Goal: Information Seeking & Learning: Learn about a topic

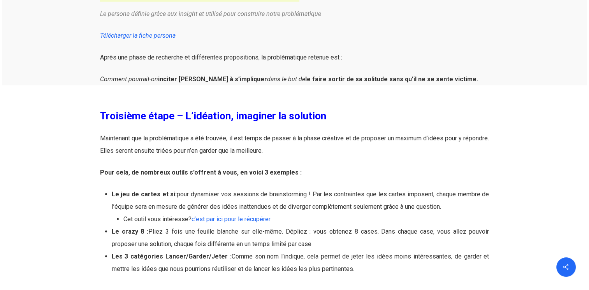
scroll to position [1674, 0]
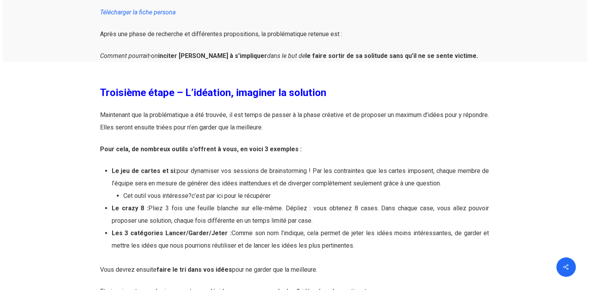
click at [232, 197] on link "c’est par ici pour le récupérer" at bounding box center [231, 195] width 79 height 7
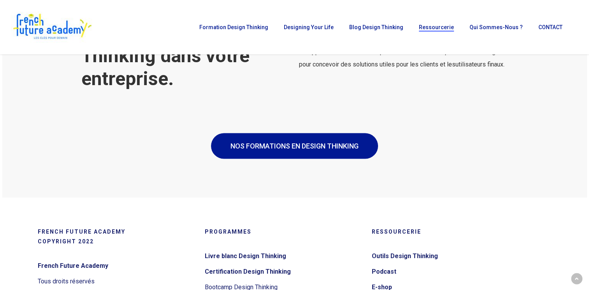
scroll to position [1401, 0]
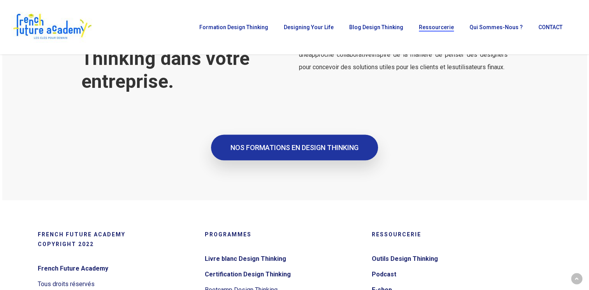
click at [308, 146] on span "NOS FORMATIONS EN DESIGN THINKING" at bounding box center [294, 148] width 128 height 8
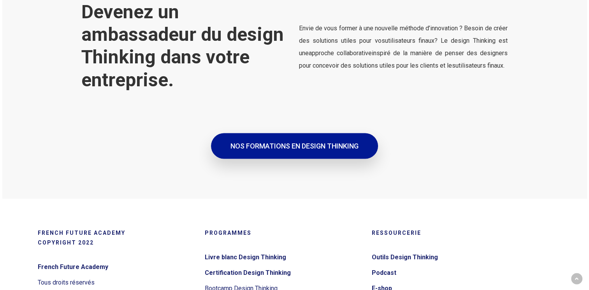
scroll to position [1440, 0]
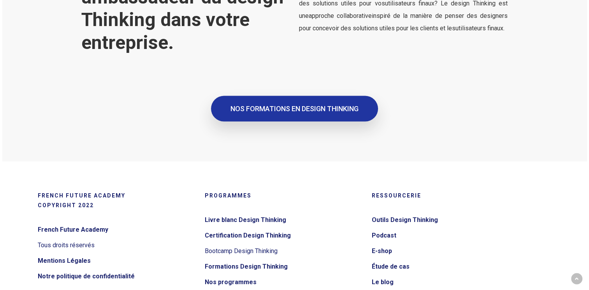
click at [327, 108] on span "NOS FORMATIONS EN DESIGN THINKING" at bounding box center [294, 109] width 128 height 8
click at [339, 100] on link "NOS FORMATIONS EN DESIGN THINKING" at bounding box center [294, 109] width 167 height 26
click at [336, 107] on span "NOS FORMATIONS EN DESIGN THINKING" at bounding box center [294, 109] width 128 height 8
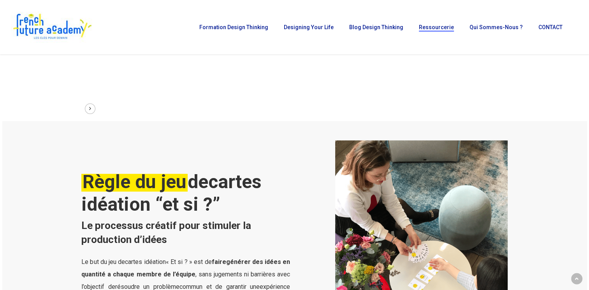
scroll to position [350, 0]
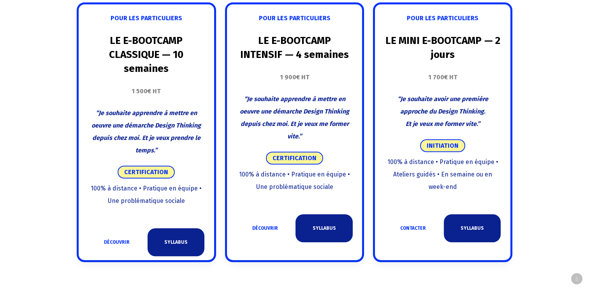
scroll to position [506, 0]
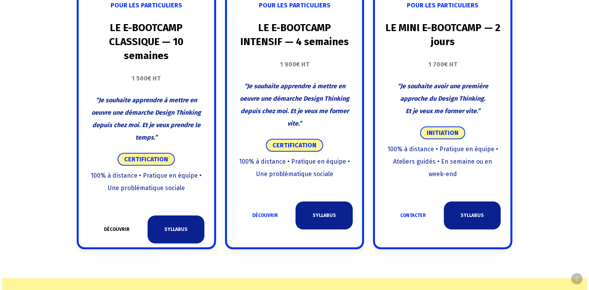
click at [117, 231] on link "DÉCOUVRIR" at bounding box center [116, 230] width 57 height 28
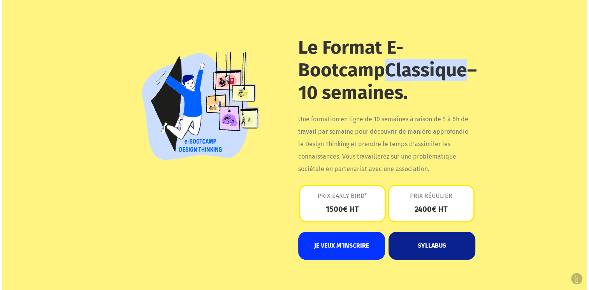
scroll to position [623, 0]
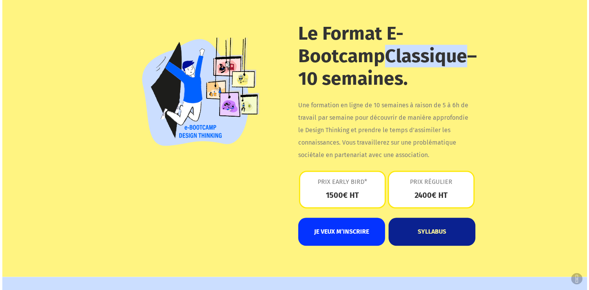
click at [444, 234] on link "SYLLABUS" at bounding box center [431, 232] width 87 height 28
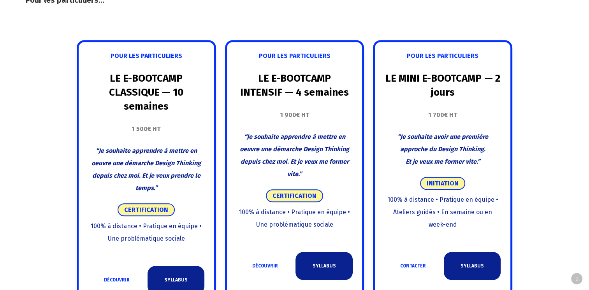
scroll to position [506, 0]
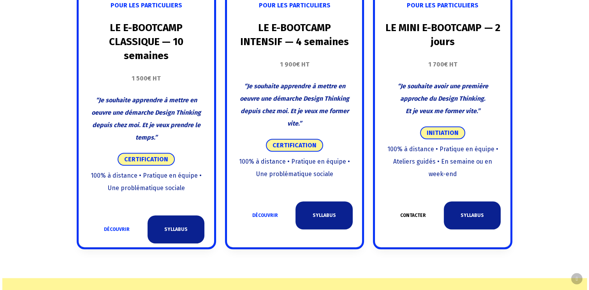
click at [411, 217] on link "CONTACTER" at bounding box center [413, 216] width 57 height 28
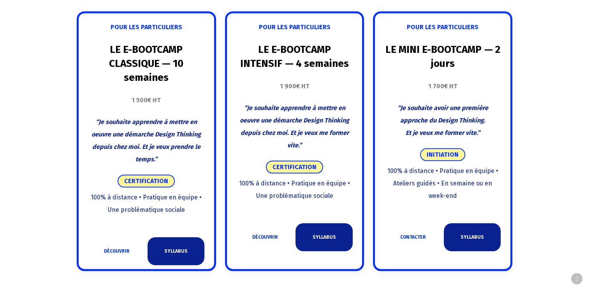
scroll to position [506, 0]
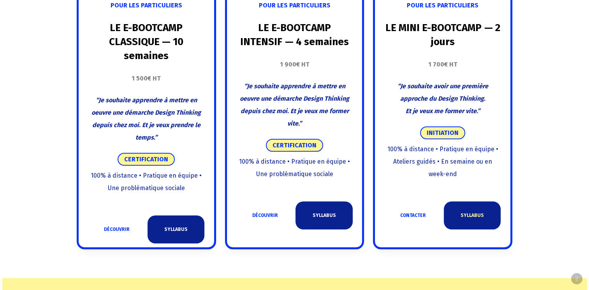
click at [462, 217] on link "SYLLABUS" at bounding box center [472, 216] width 57 height 28
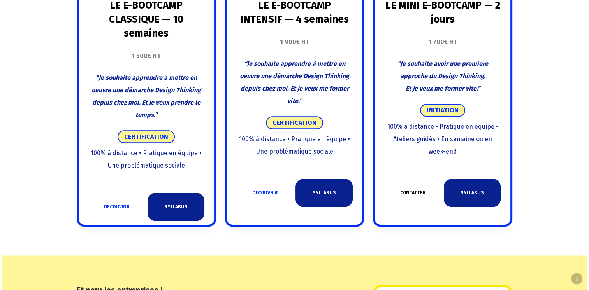
scroll to position [545, 0]
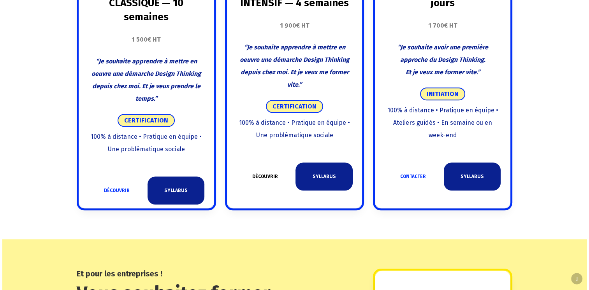
click at [255, 177] on link "DÉCOUVRIR" at bounding box center [264, 177] width 57 height 28
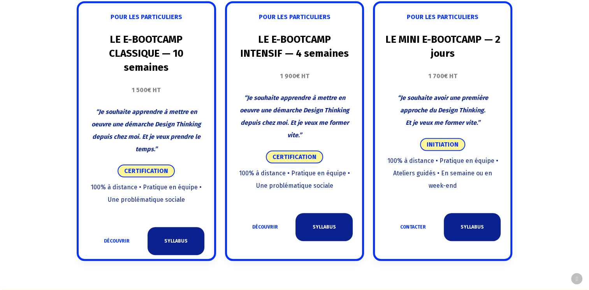
scroll to position [506, 0]
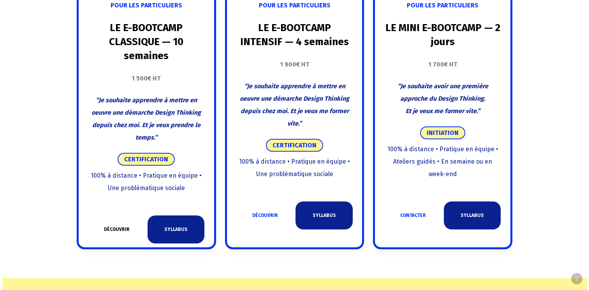
click at [121, 230] on link "DÉCOUVRIR" at bounding box center [116, 230] width 57 height 28
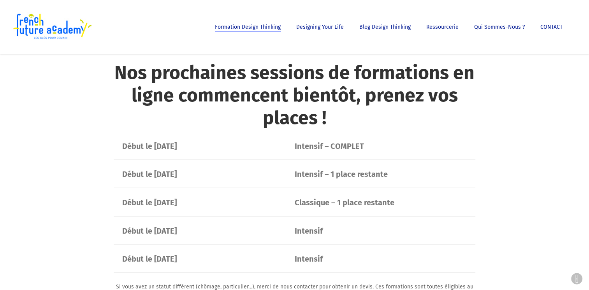
scroll to position [1557, 0]
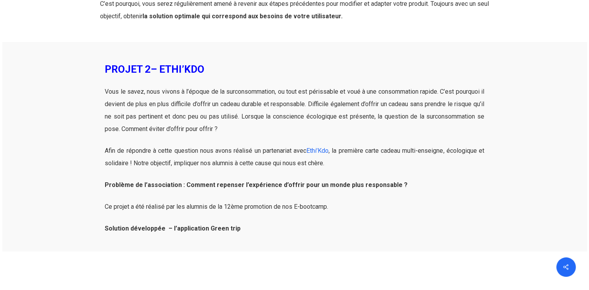
scroll to position [2569, 0]
